Goal: Task Accomplishment & Management: Manage account settings

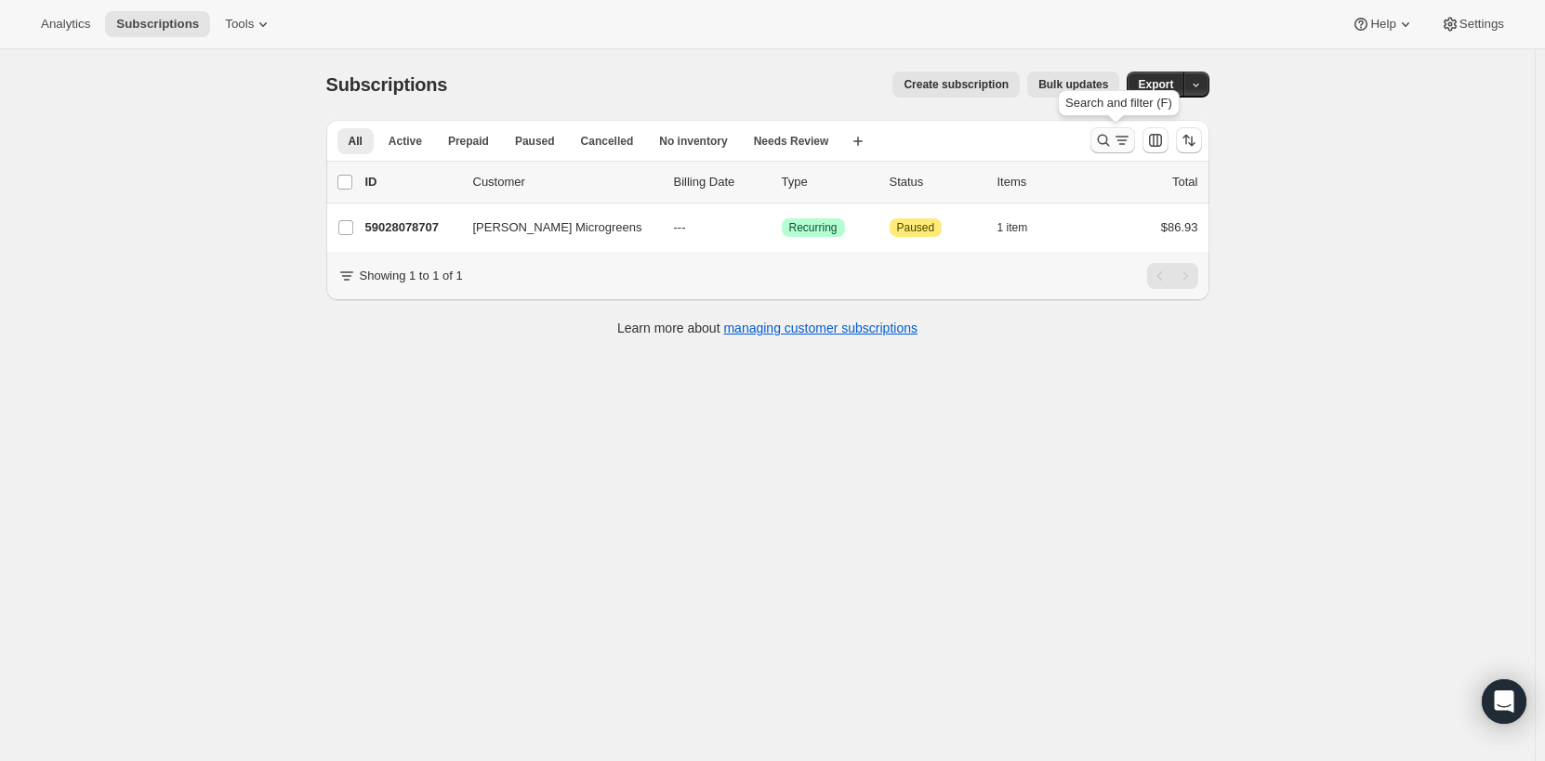
click at [1106, 142] on icon "Search and filter results" at bounding box center [1103, 140] width 19 height 19
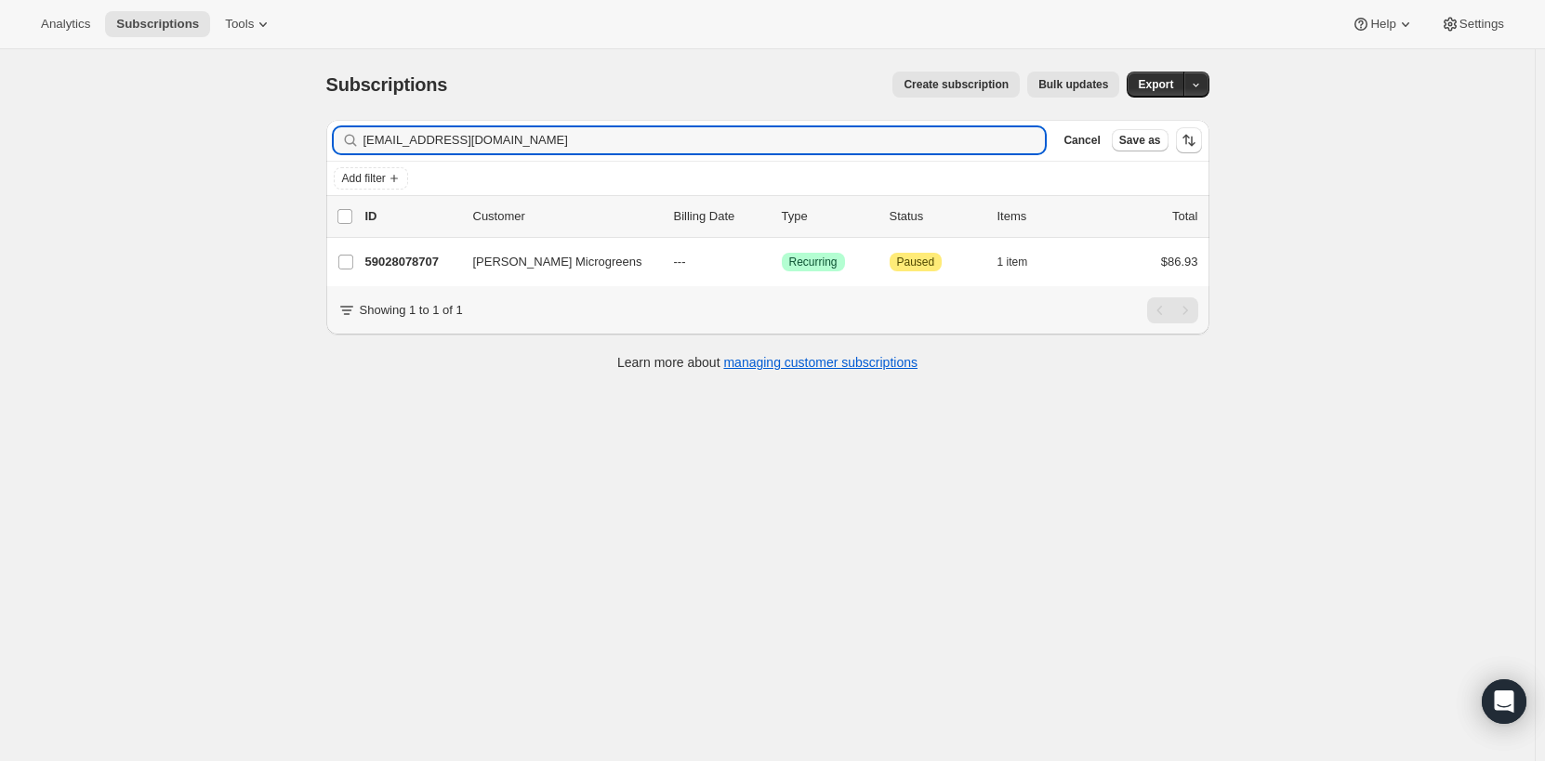
drag, startPoint x: 570, startPoint y: 139, endPoint x: 292, endPoint y: 133, distance: 278.0
click at [292, 133] on div "Subscriptions. This page is ready Subscriptions Create subscription Bulk update…" at bounding box center [767, 429] width 1535 height 761
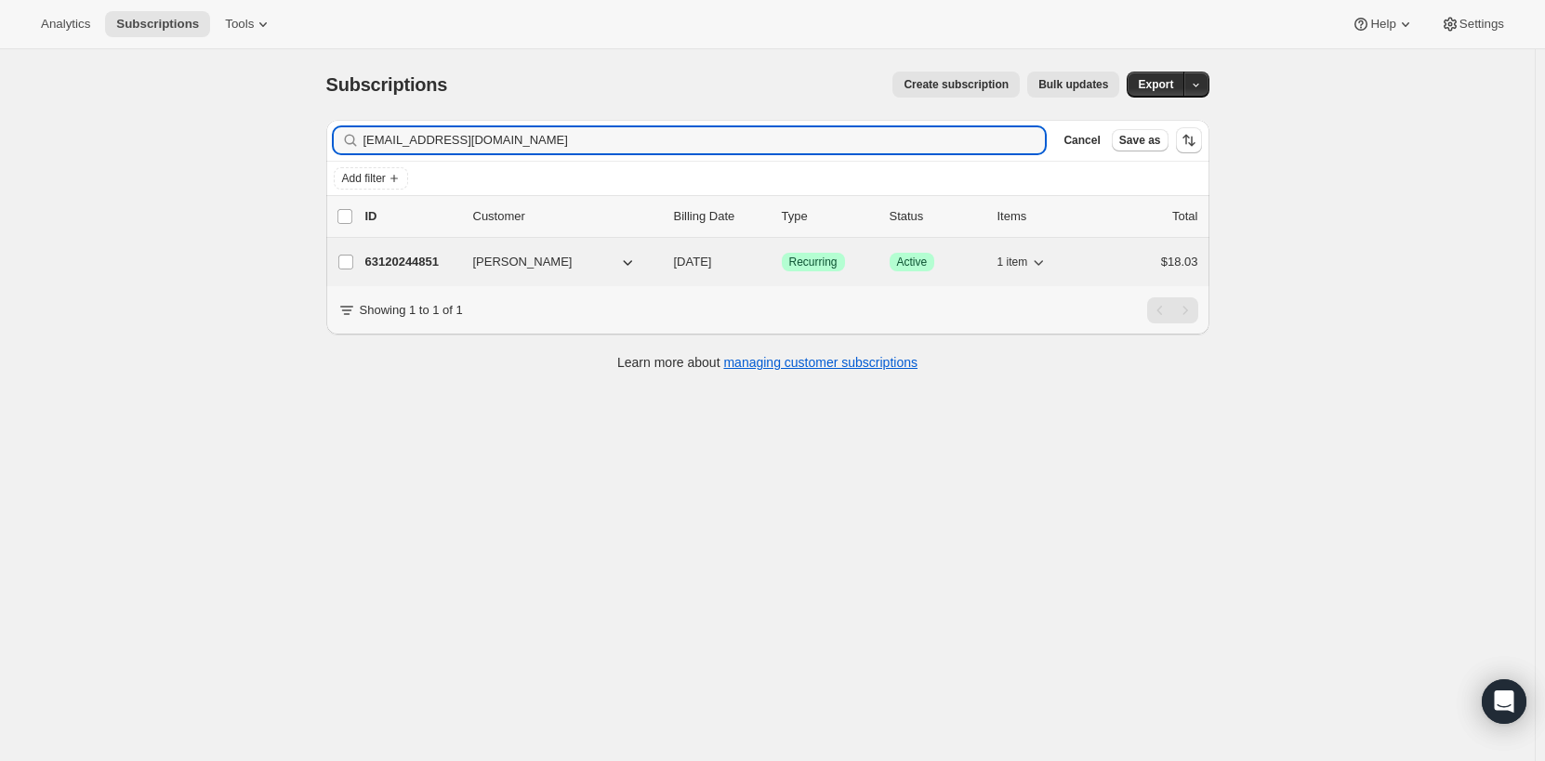
type input "[EMAIL_ADDRESS][DOMAIN_NAME]"
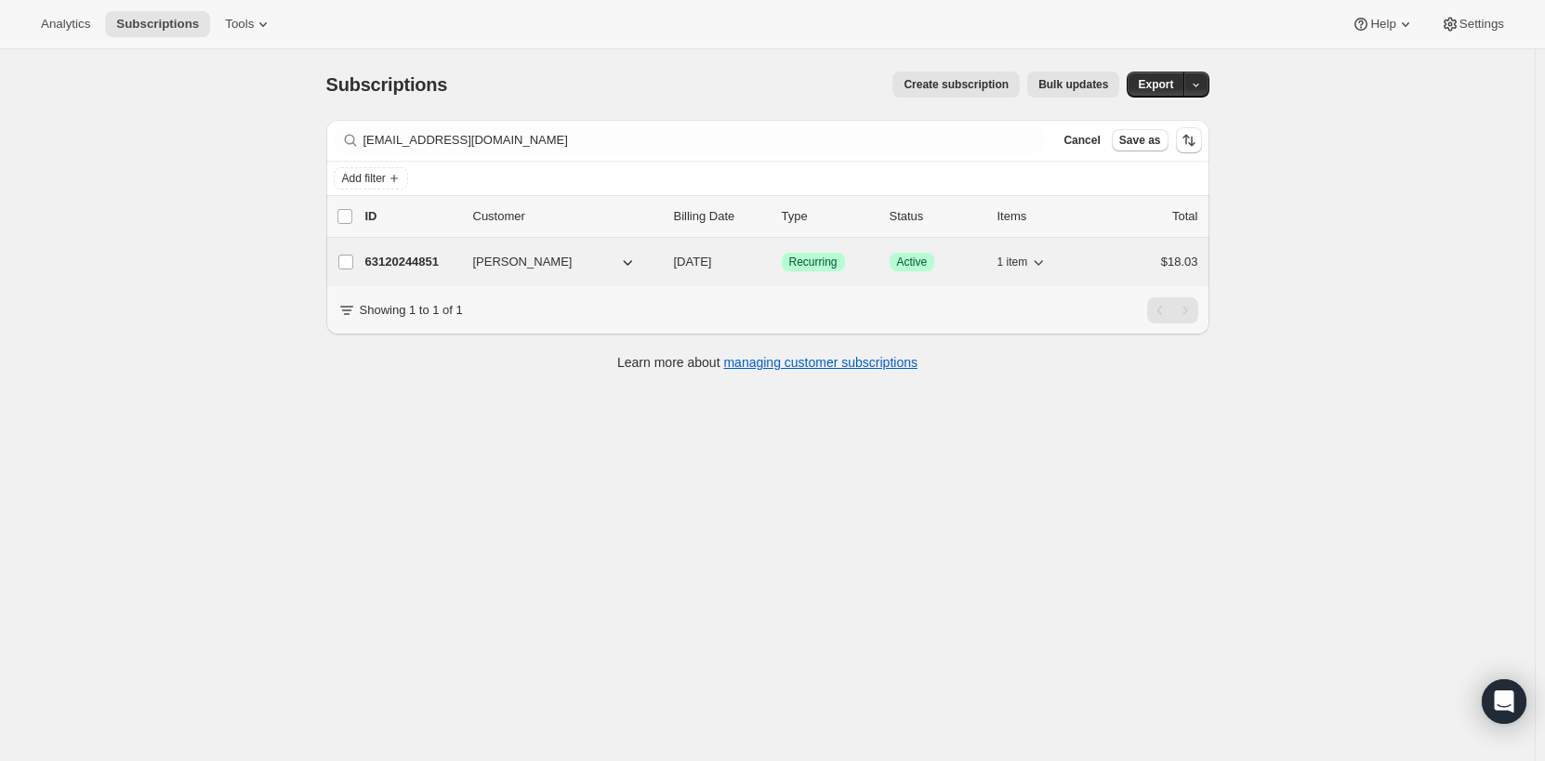
click at [435, 260] on p "63120244851" at bounding box center [411, 262] width 93 height 19
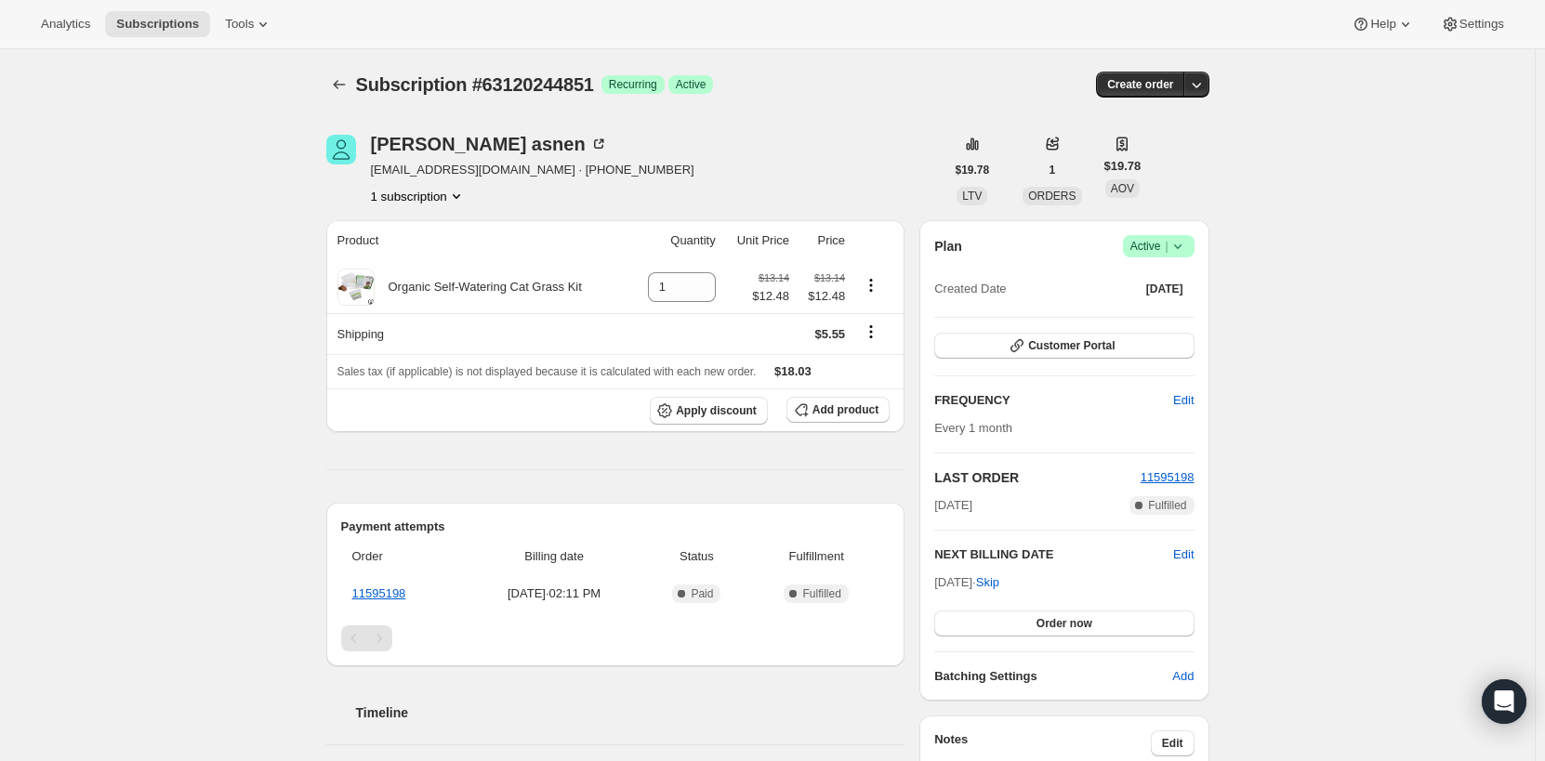
click at [1181, 242] on icon at bounding box center [1178, 246] width 19 height 19
click at [1177, 315] on span "Cancel subscription" at bounding box center [1164, 315] width 105 height 14
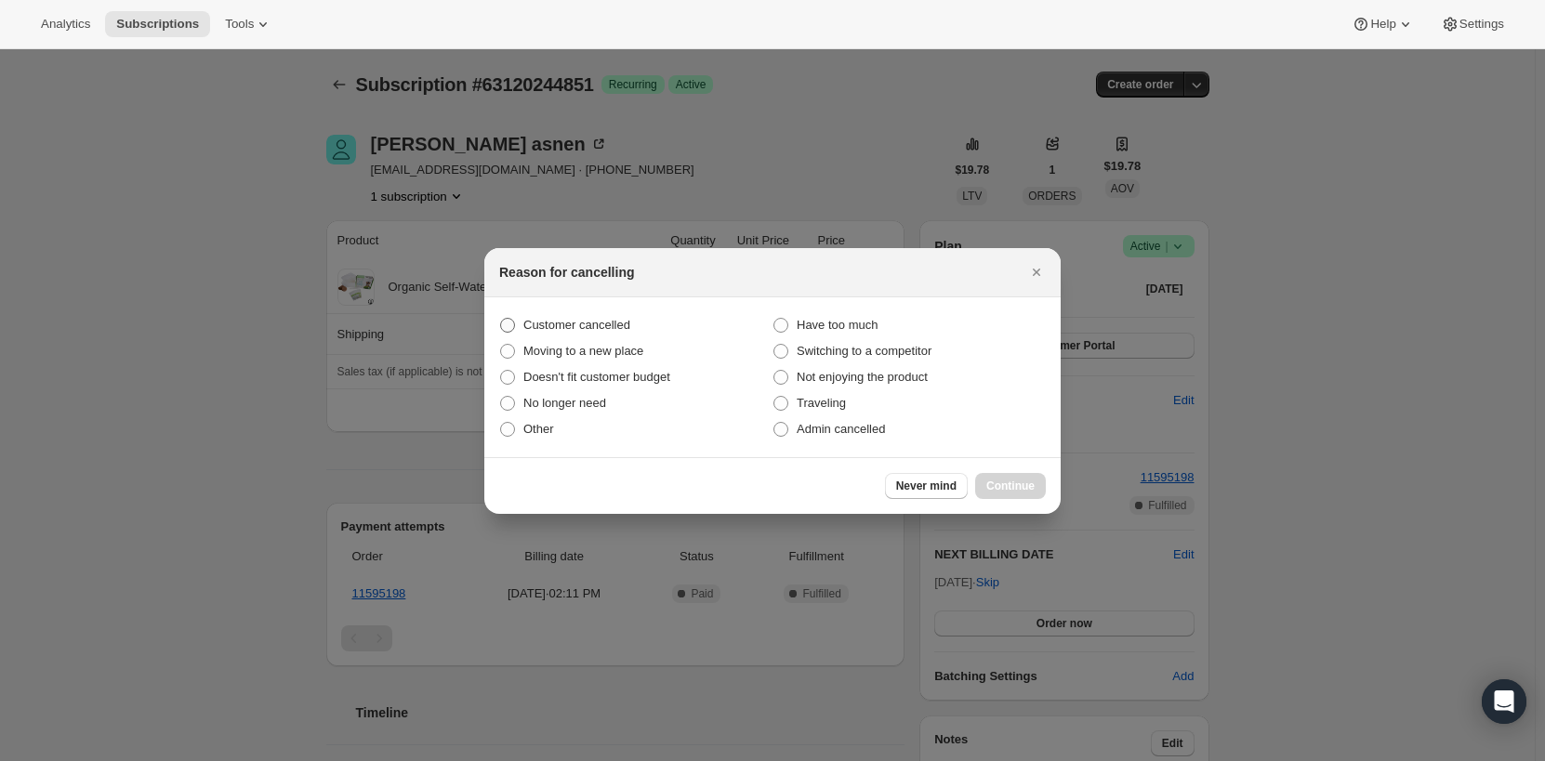
click at [516, 325] on label "Customer cancelled" at bounding box center [635, 325] width 273 height 26
click at [501, 319] on input "Customer cancelled" at bounding box center [500, 318] width 1 height 1
radio input "true"
click at [1031, 485] on span "Continue" at bounding box center [1010, 486] width 48 height 15
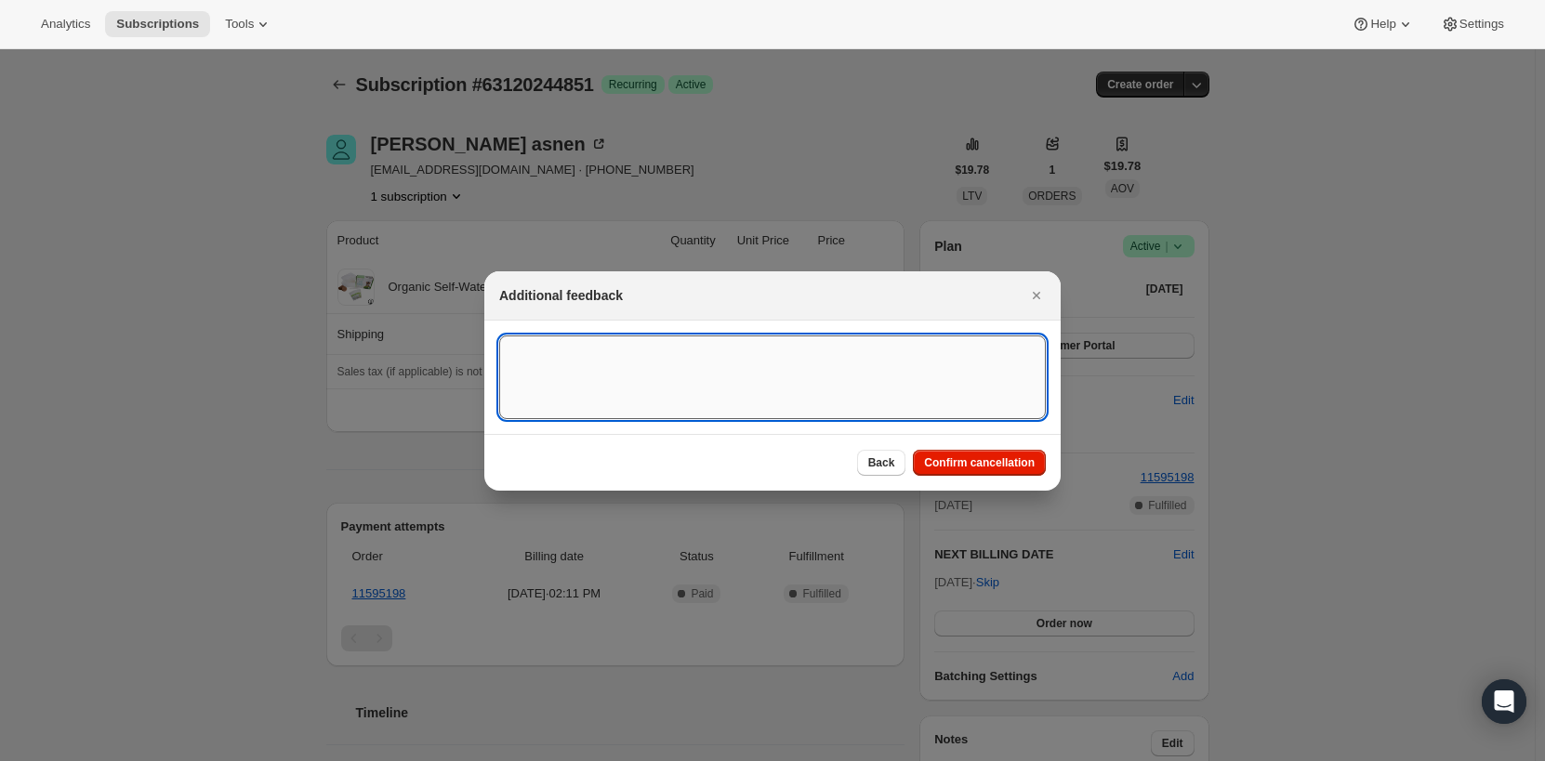
click at [627, 394] on textarea ":r2p:" at bounding box center [772, 378] width 547 height 84
click at [1015, 463] on span "Confirm cancellation" at bounding box center [979, 463] width 111 height 15
